Goal: Navigation & Orientation: Find specific page/section

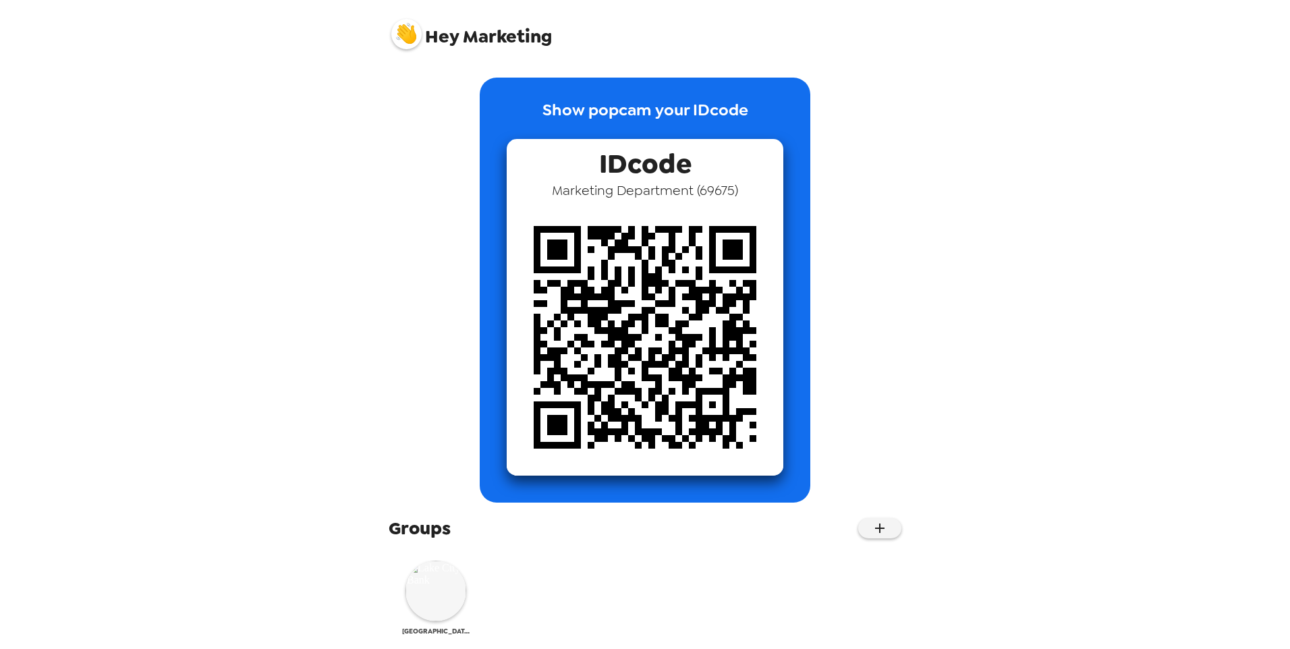
click at [465, 591] on img at bounding box center [435, 591] width 61 height 61
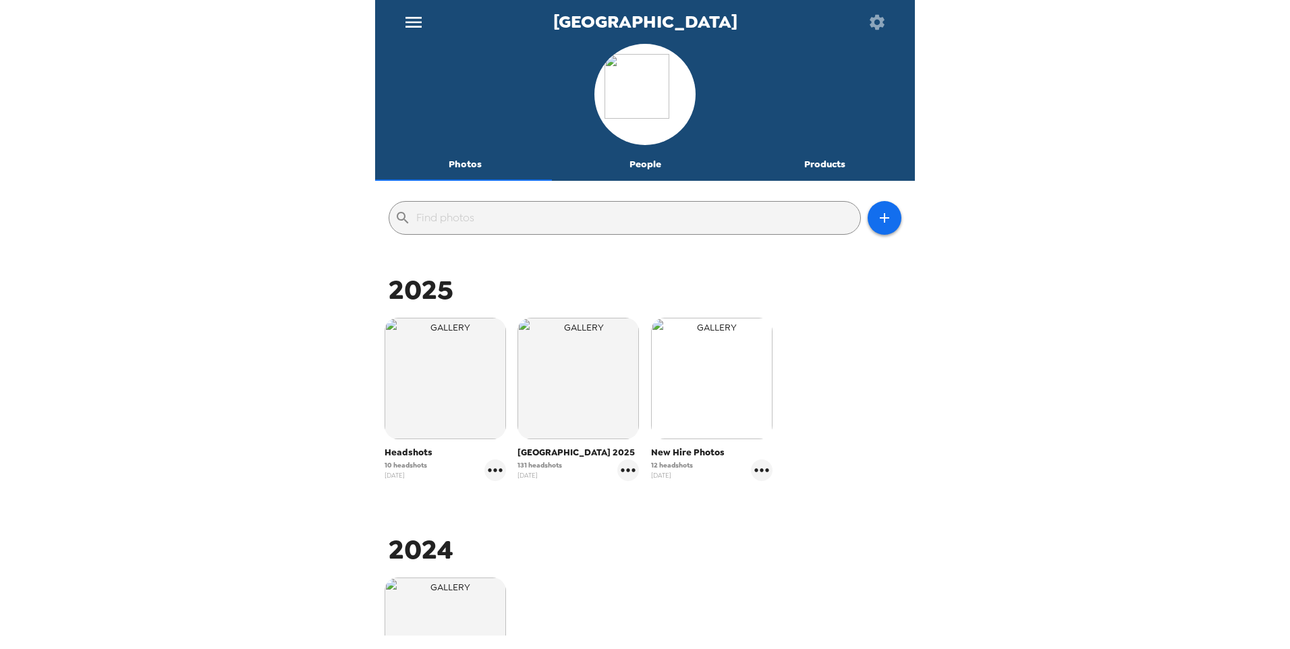
click at [722, 387] on img "button" at bounding box center [711, 378] width 121 height 121
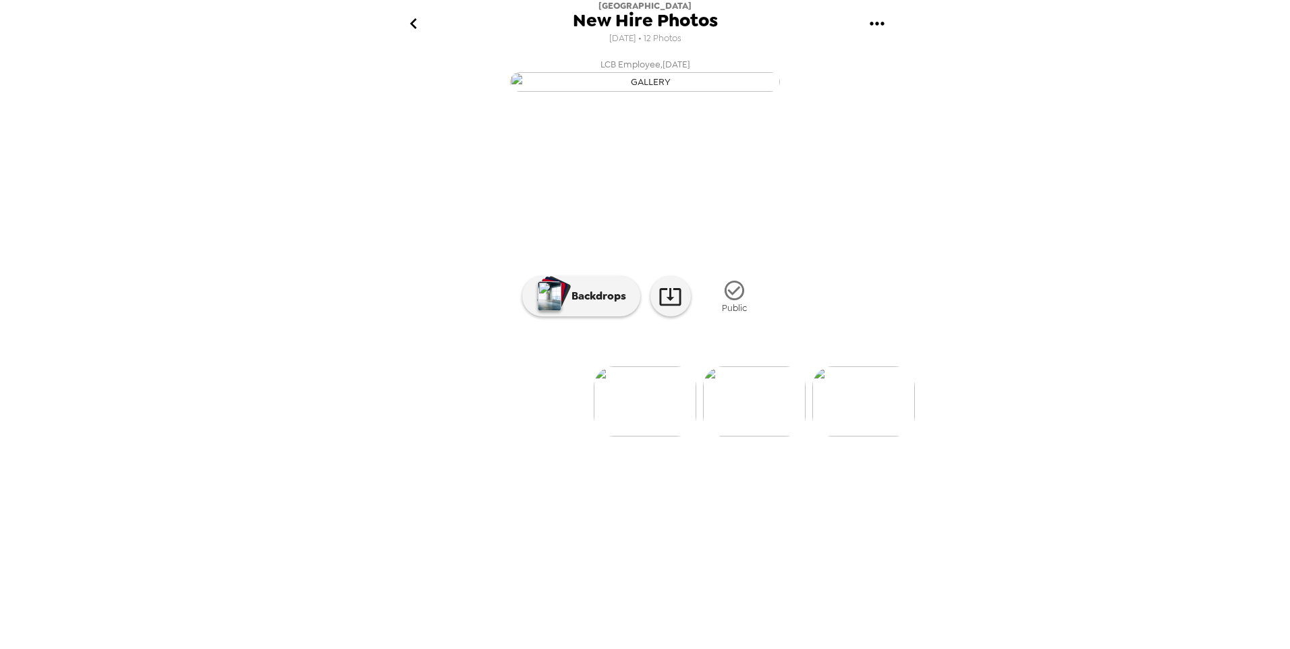
click at [743, 436] on img at bounding box center [754, 401] width 103 height 70
click at [756, 436] on img at bounding box center [755, 401] width 103 height 70
click at [762, 436] on img at bounding box center [755, 401] width 103 height 70
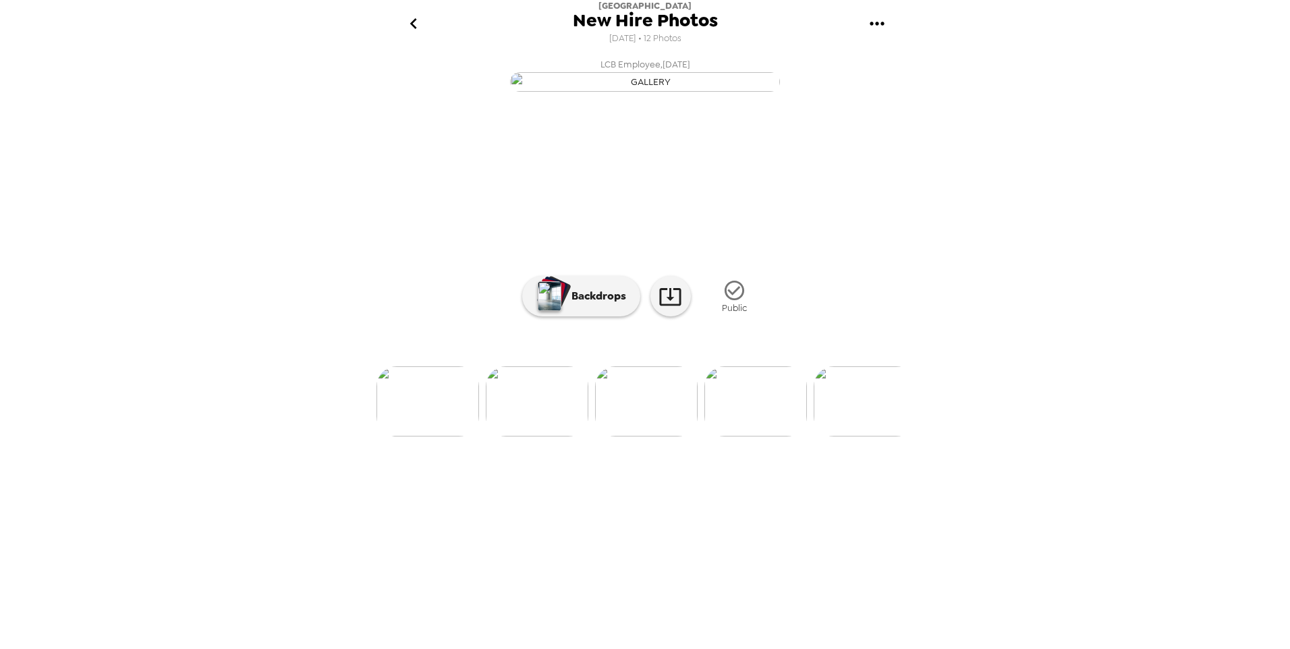
click at [762, 436] on img at bounding box center [755, 401] width 103 height 70
click at [762, 436] on img at bounding box center [756, 401] width 103 height 70
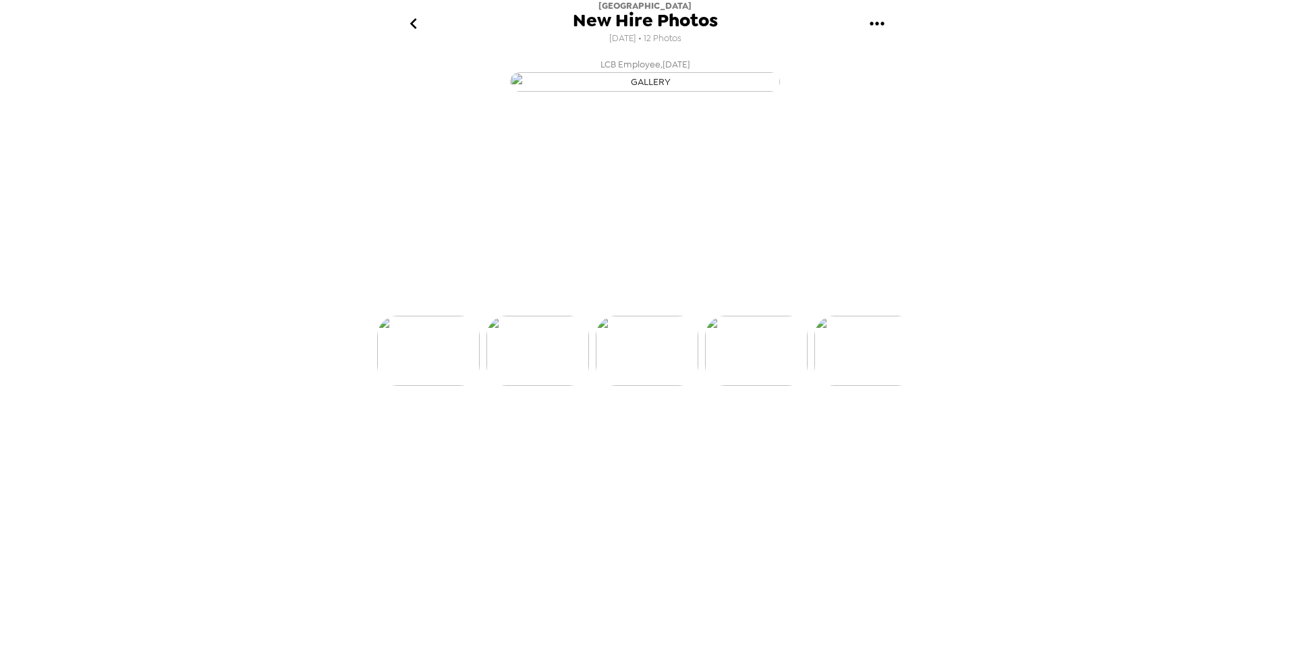
scroll to position [0, 653]
click at [762, 436] on img at bounding box center [757, 401] width 103 height 70
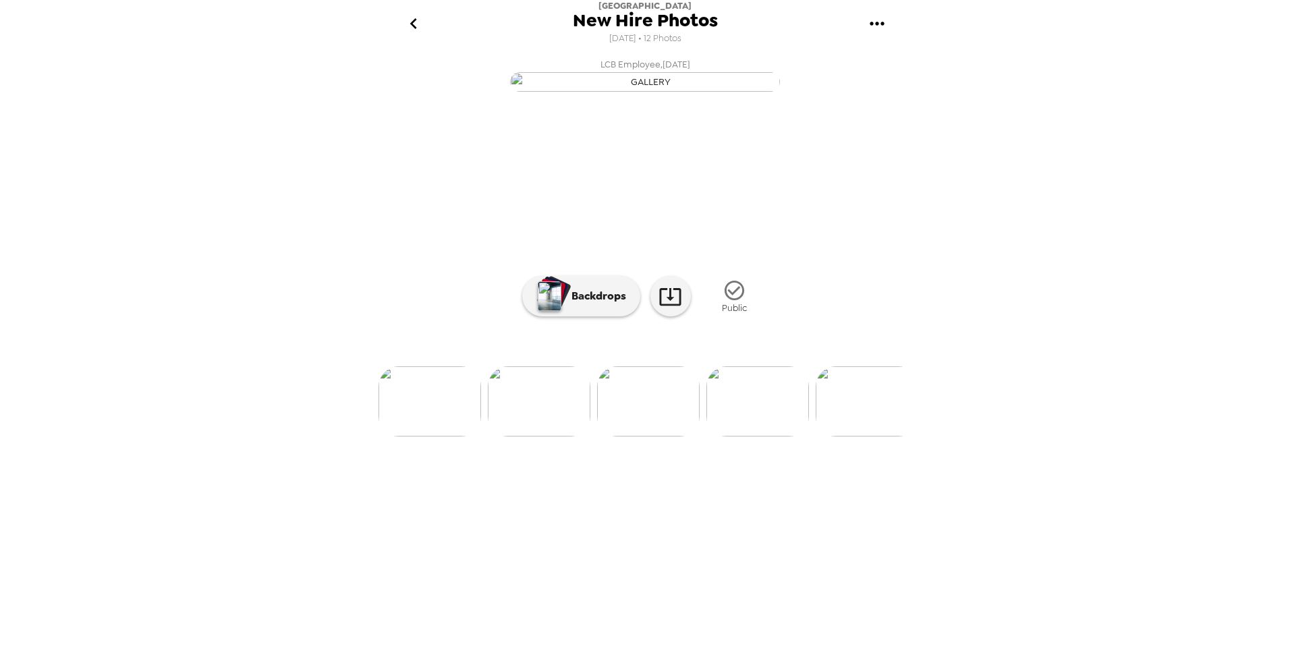
click at [762, 436] on img at bounding box center [757, 401] width 103 height 70
click at [762, 436] on img at bounding box center [758, 401] width 103 height 70
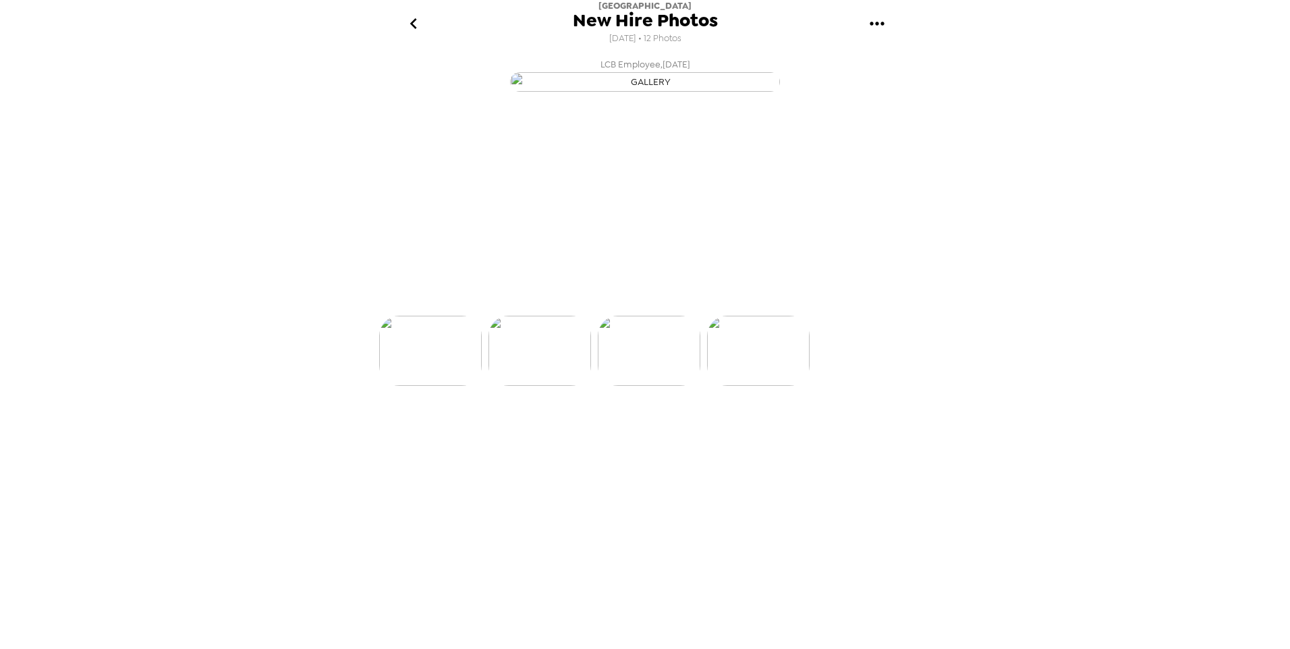
scroll to position [0, 1197]
click at [422, 29] on icon "go back" at bounding box center [414, 24] width 22 height 22
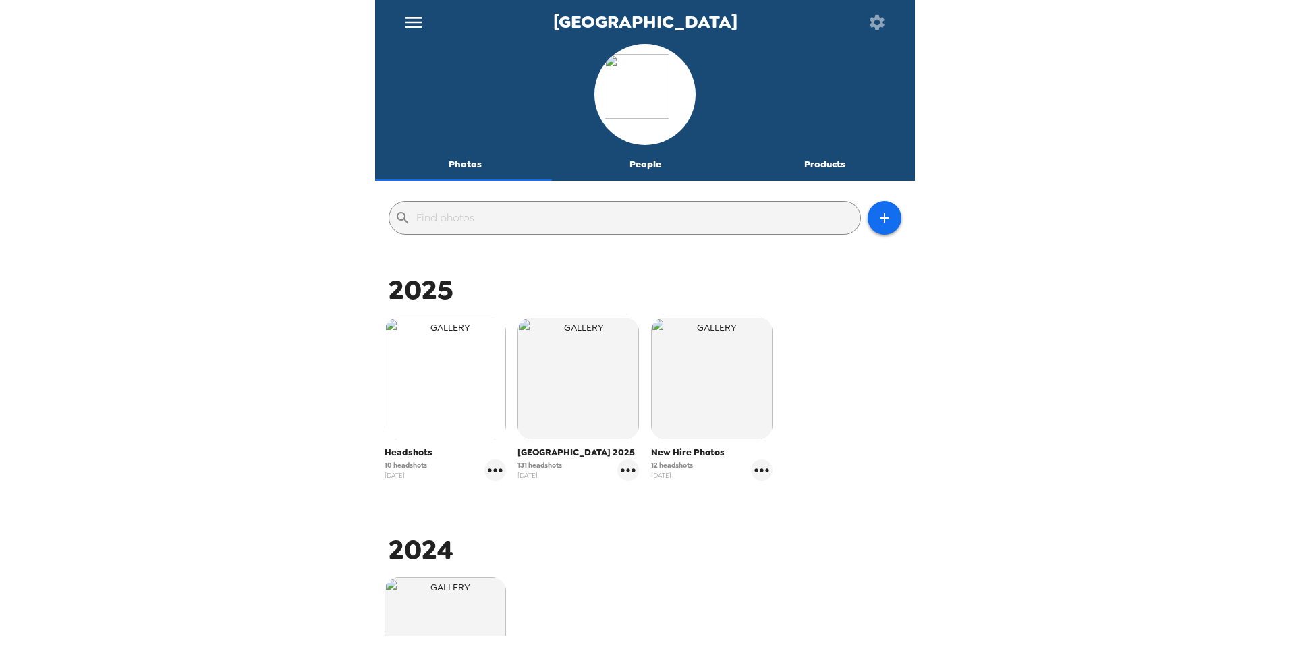
click at [424, 435] on img "button" at bounding box center [444, 378] width 121 height 121
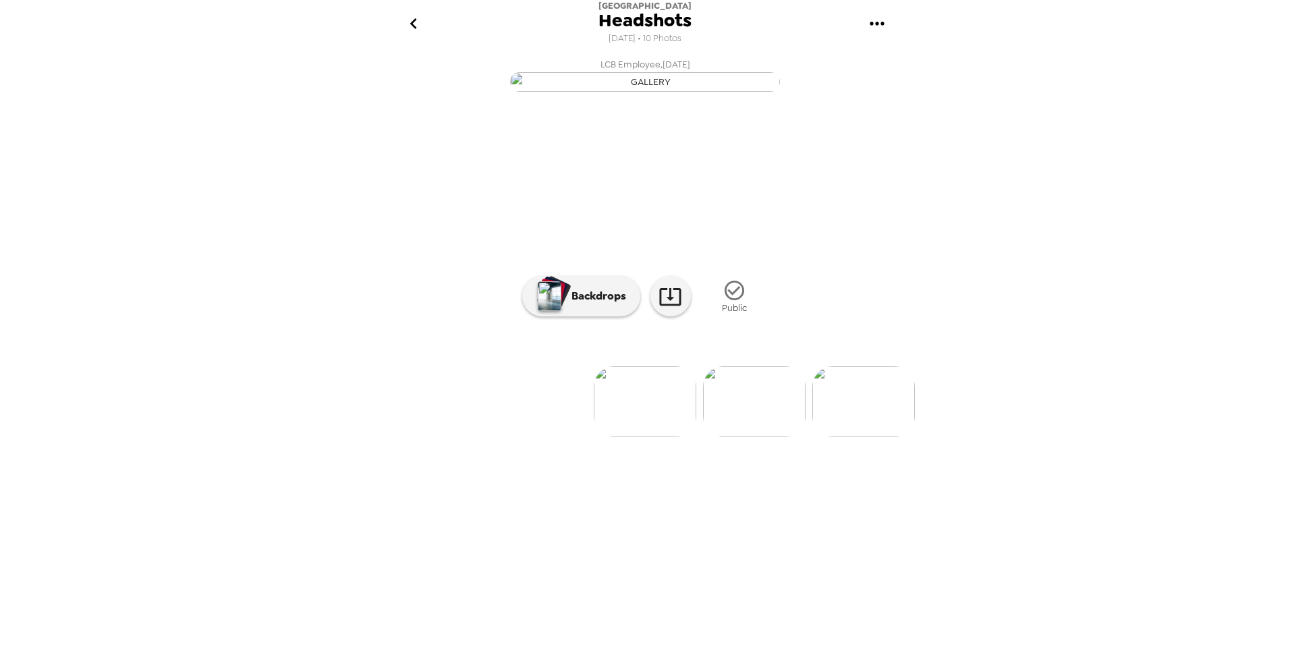
click at [883, 436] on img at bounding box center [863, 401] width 103 height 70
click at [787, 436] on img at bounding box center [755, 401] width 103 height 70
click at [836, 436] on img at bounding box center [865, 401] width 103 height 70
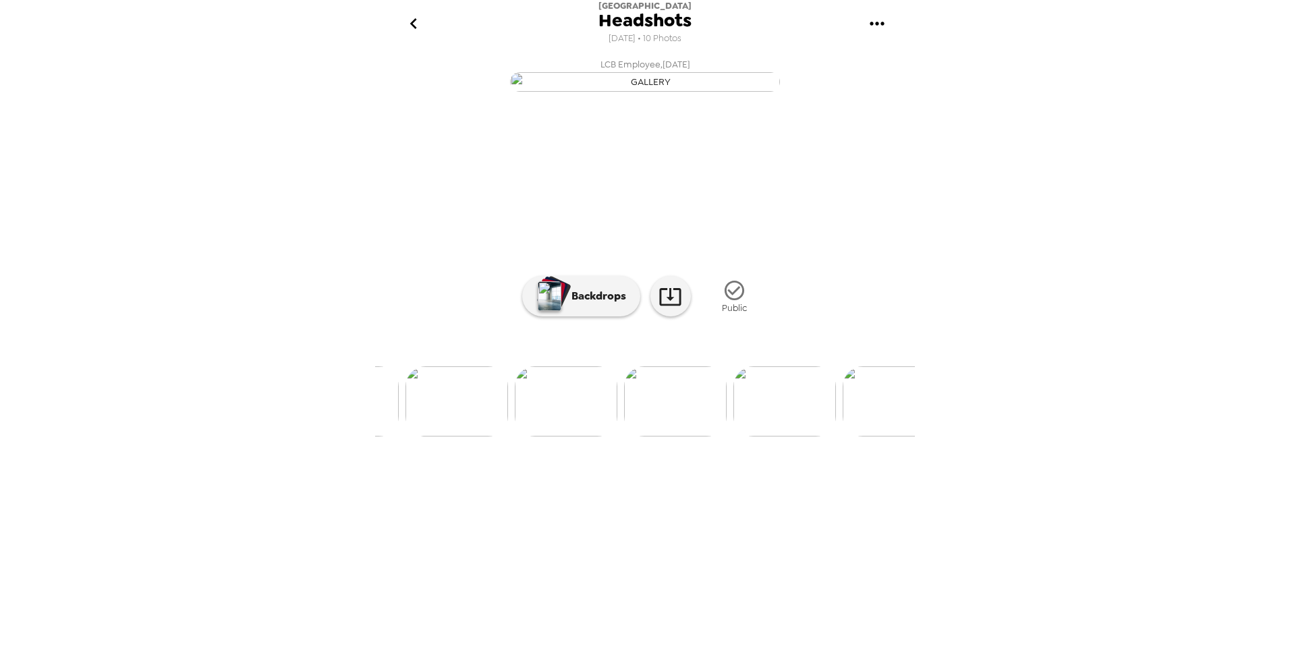
click at [579, 436] on img at bounding box center [566, 401] width 103 height 70
click at [674, 308] on icon at bounding box center [670, 297] width 24 height 24
click at [1035, 373] on div "[GEOGRAPHIC_DATA] [DATE] • 10 Photos LCB Employee , [DATE] LCB Employee , [DATE…" at bounding box center [645, 324] width 1290 height 649
click at [739, 436] on img at bounding box center [755, 401] width 103 height 70
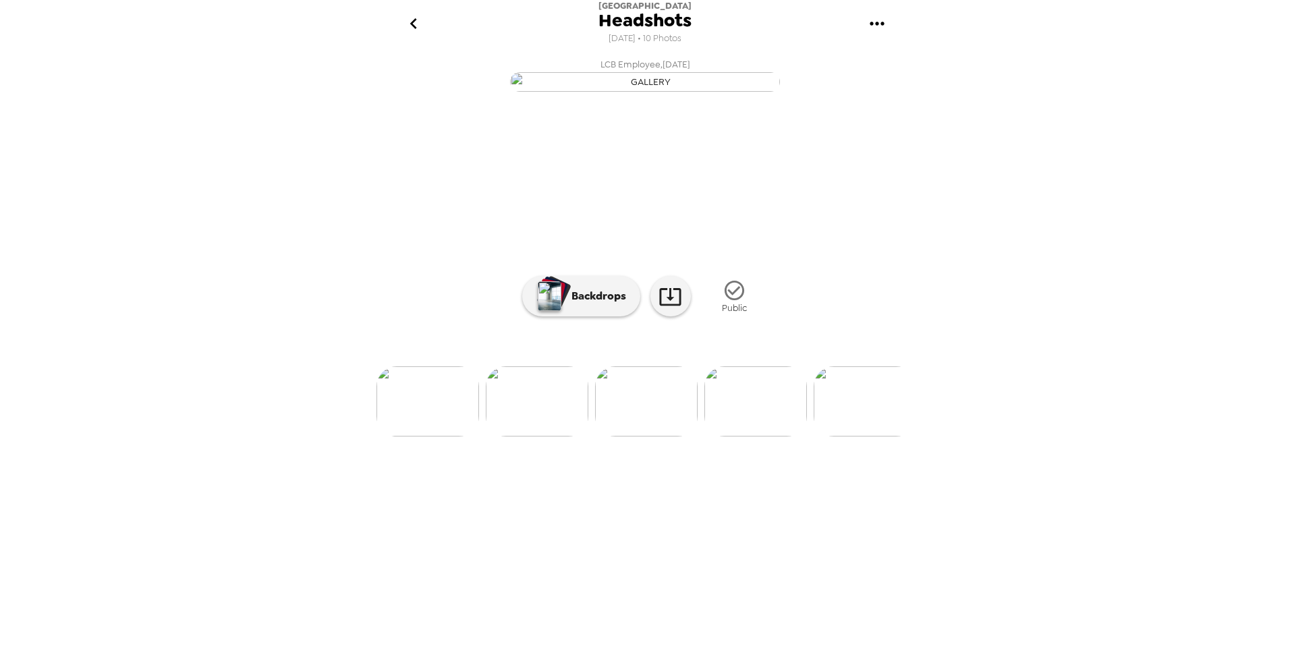
click at [788, 436] on img at bounding box center [755, 401] width 103 height 70
click at [788, 436] on img at bounding box center [756, 401] width 103 height 70
click at [788, 436] on img at bounding box center [757, 401] width 103 height 70
click at [788, 386] on img at bounding box center [757, 351] width 103 height 70
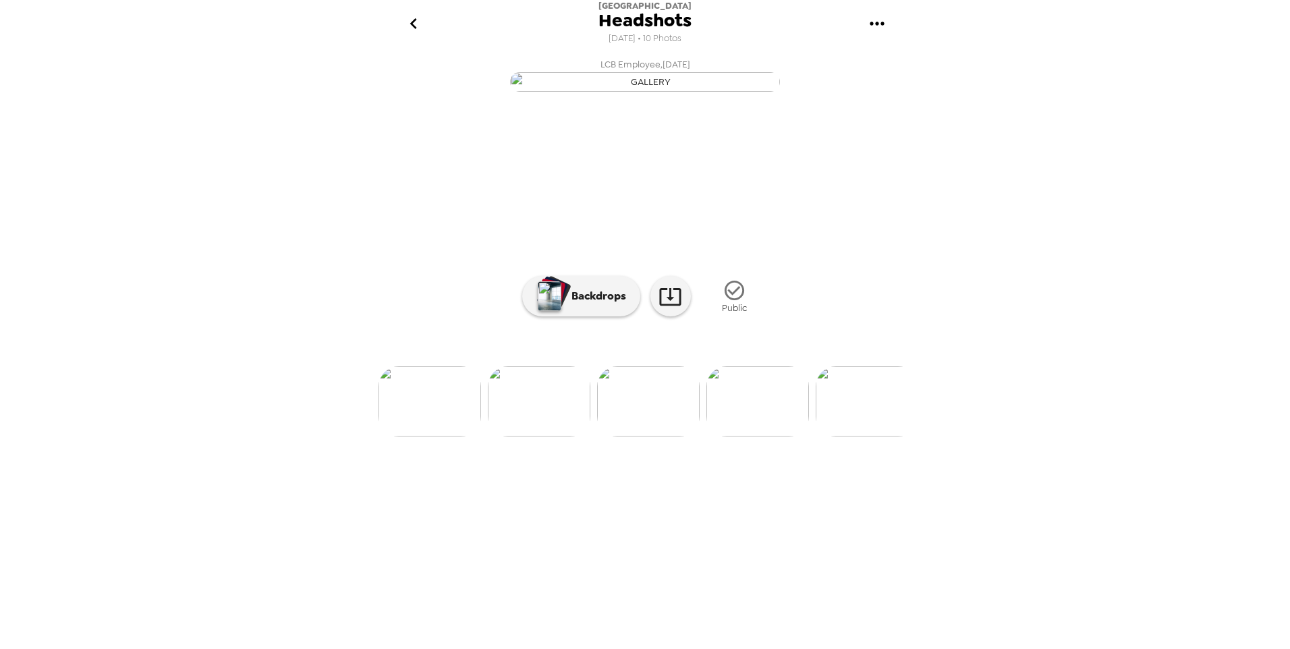
click at [788, 436] on img at bounding box center [757, 401] width 103 height 70
click at [788, 386] on img at bounding box center [758, 351] width 103 height 70
